Goal: Book appointment/travel/reservation

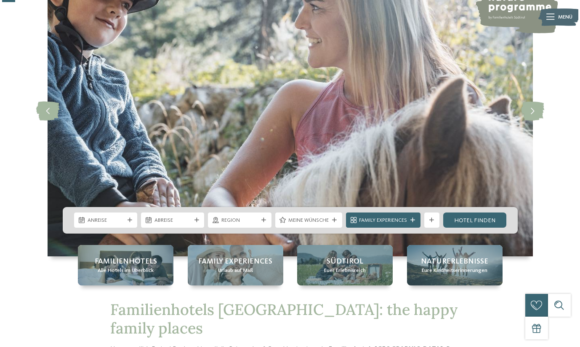
scroll to position [72, 0]
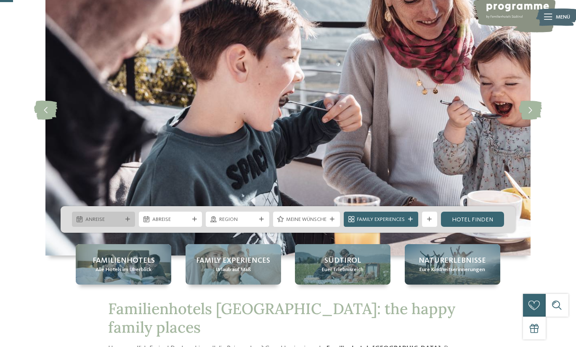
click at [121, 218] on span "Anreise" at bounding box center [103, 220] width 37 height 8
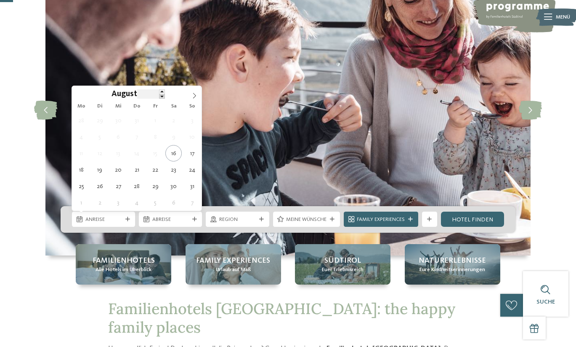
click at [163, 97] on span at bounding box center [162, 96] width 6 height 5
type input "****"
click at [163, 93] on span at bounding box center [162, 91] width 6 height 5
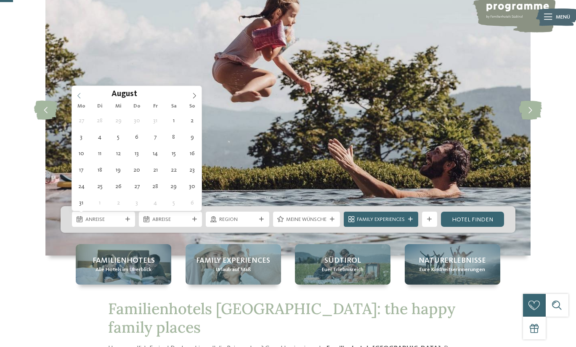
click at [80, 96] on icon at bounding box center [79, 96] width 6 height 6
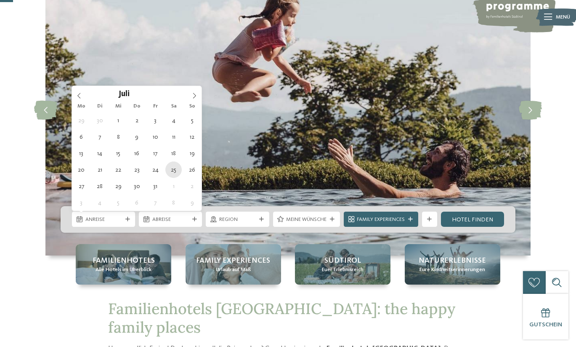
type div "[DATE]"
type input "****"
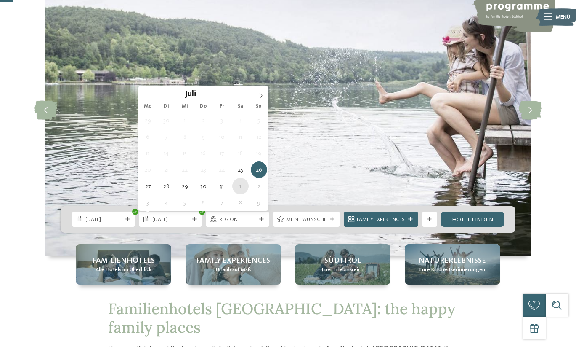
type div "[DATE]"
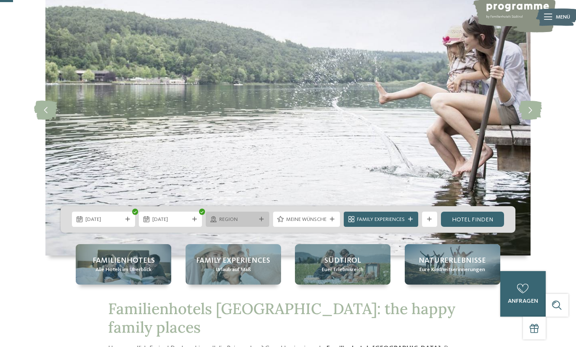
click at [259, 222] on div "Region" at bounding box center [237, 218] width 63 height 15
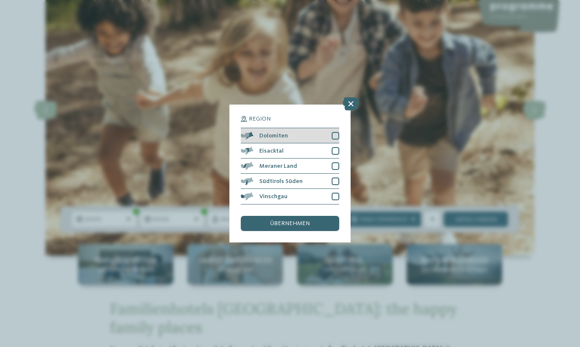
click at [334, 132] on div at bounding box center [336, 136] width 8 height 8
click at [336, 147] on div at bounding box center [336, 151] width 8 height 8
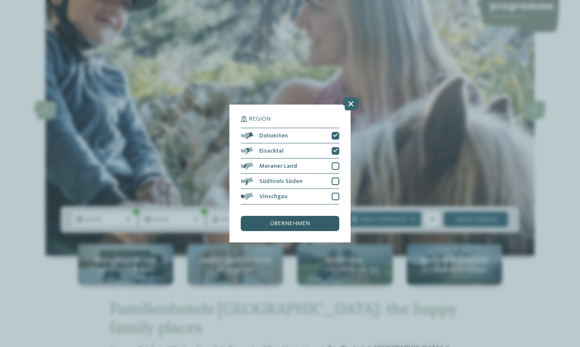
click at [305, 220] on span "übernehmen" at bounding box center [290, 223] width 40 height 6
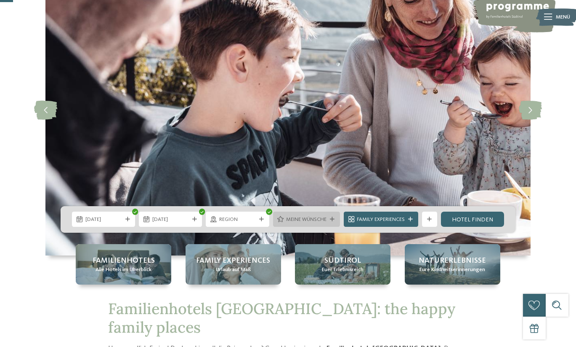
click at [330, 217] on icon at bounding box center [332, 219] width 5 height 5
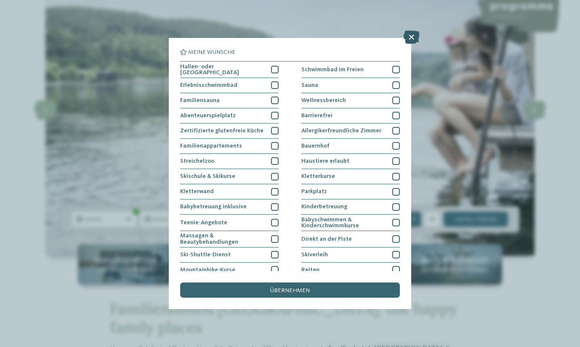
click at [414, 36] on icon at bounding box center [411, 36] width 16 height 13
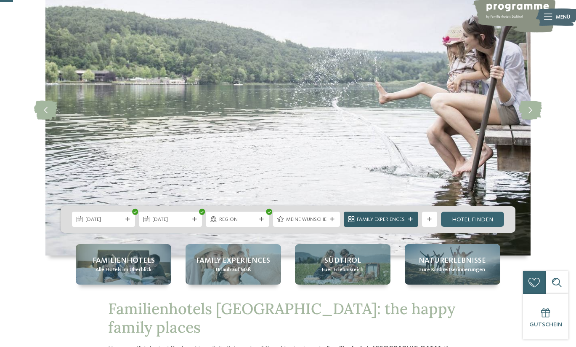
click at [404, 219] on span "Family Experiences" at bounding box center [381, 220] width 48 height 8
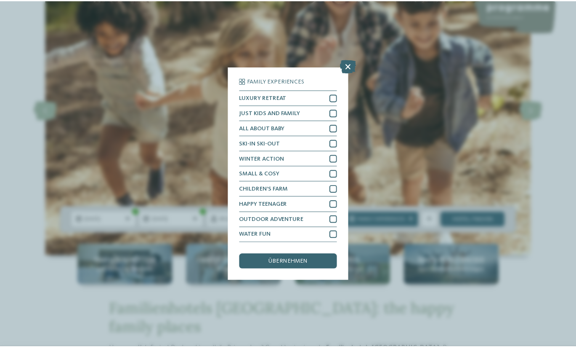
scroll to position [18, 0]
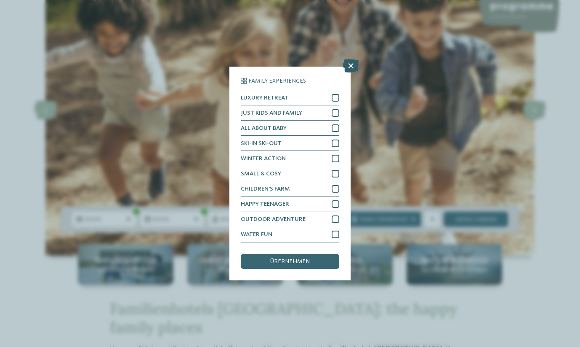
click at [353, 59] on icon at bounding box center [351, 65] width 16 height 13
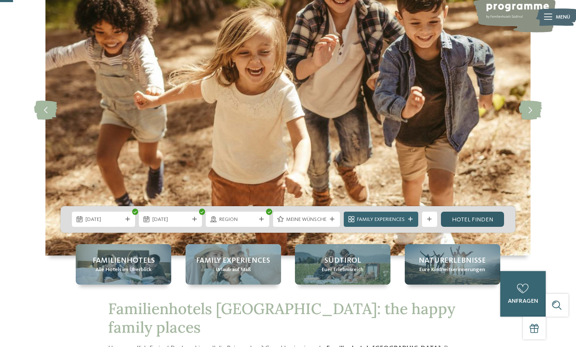
click at [476, 221] on link "Hotel finden" at bounding box center [472, 218] width 63 height 15
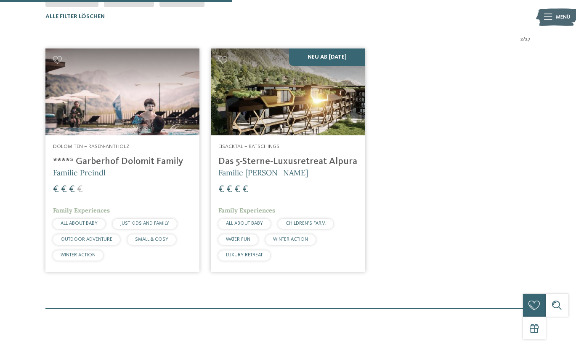
scroll to position [245, 0]
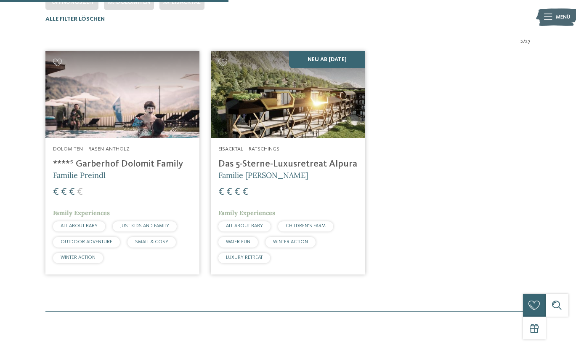
click at [98, 155] on div "Dolomiten – Rasen-Antholz ****ˢ Garberhof Dolomit Family Familie Preindl € € € …" at bounding box center [122, 206] width 154 height 136
